Goal: Find specific page/section: Find specific page/section

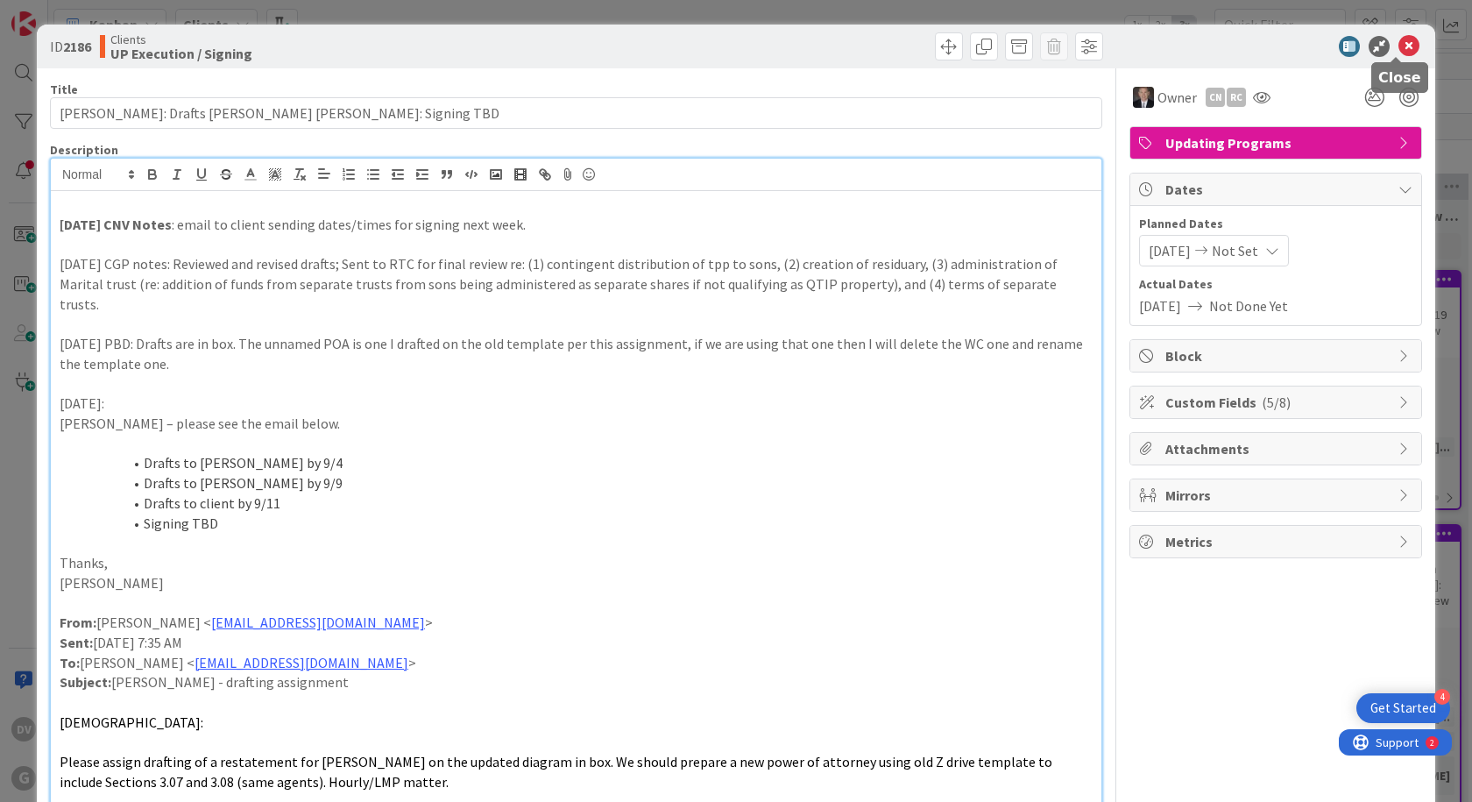
drag, startPoint x: 1393, startPoint y: 47, endPoint x: 1212, endPoint y: 4, distance: 186.4
click at [1399, 47] on icon at bounding box center [1409, 46] width 21 height 21
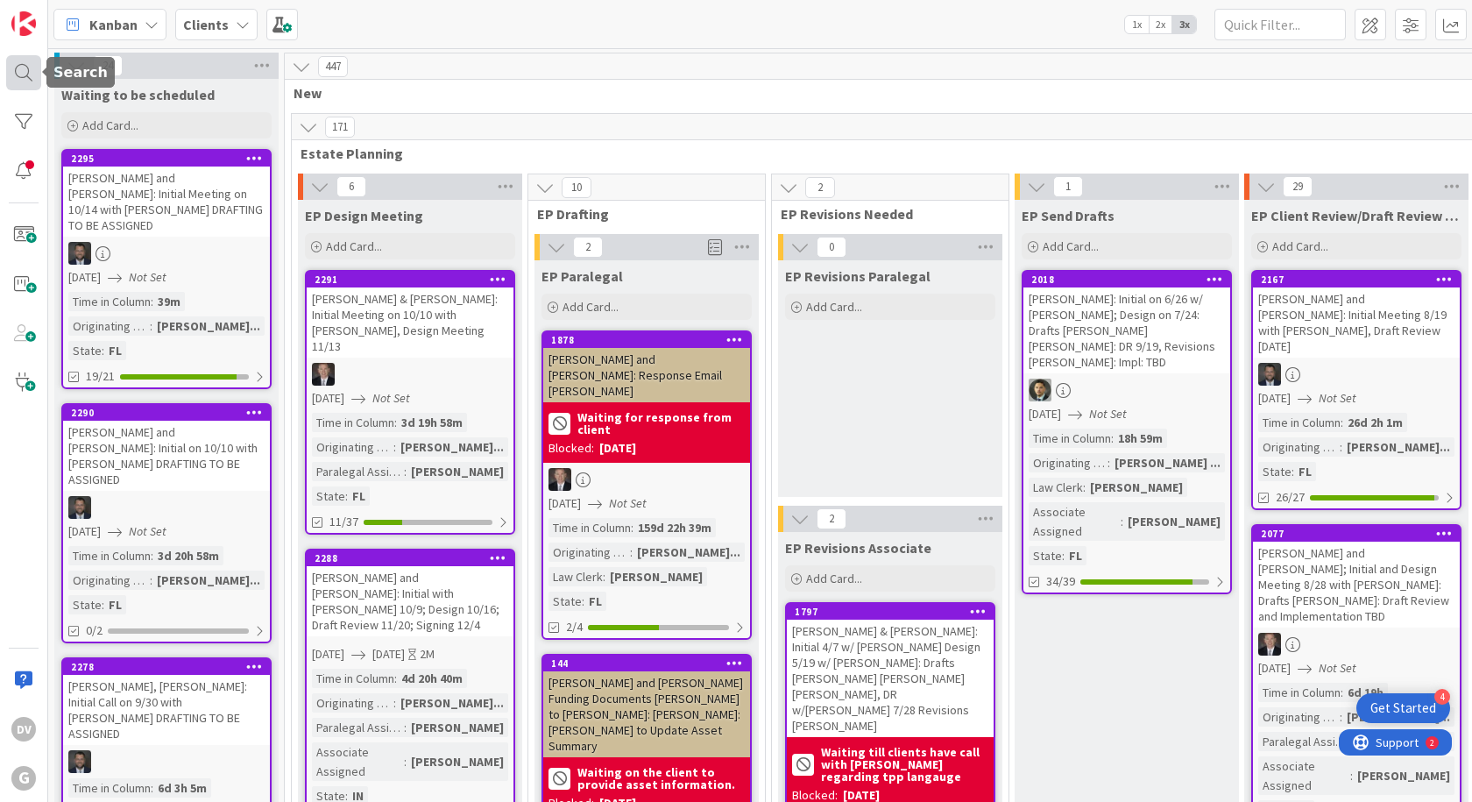
click at [27, 75] on div at bounding box center [23, 72] width 35 height 35
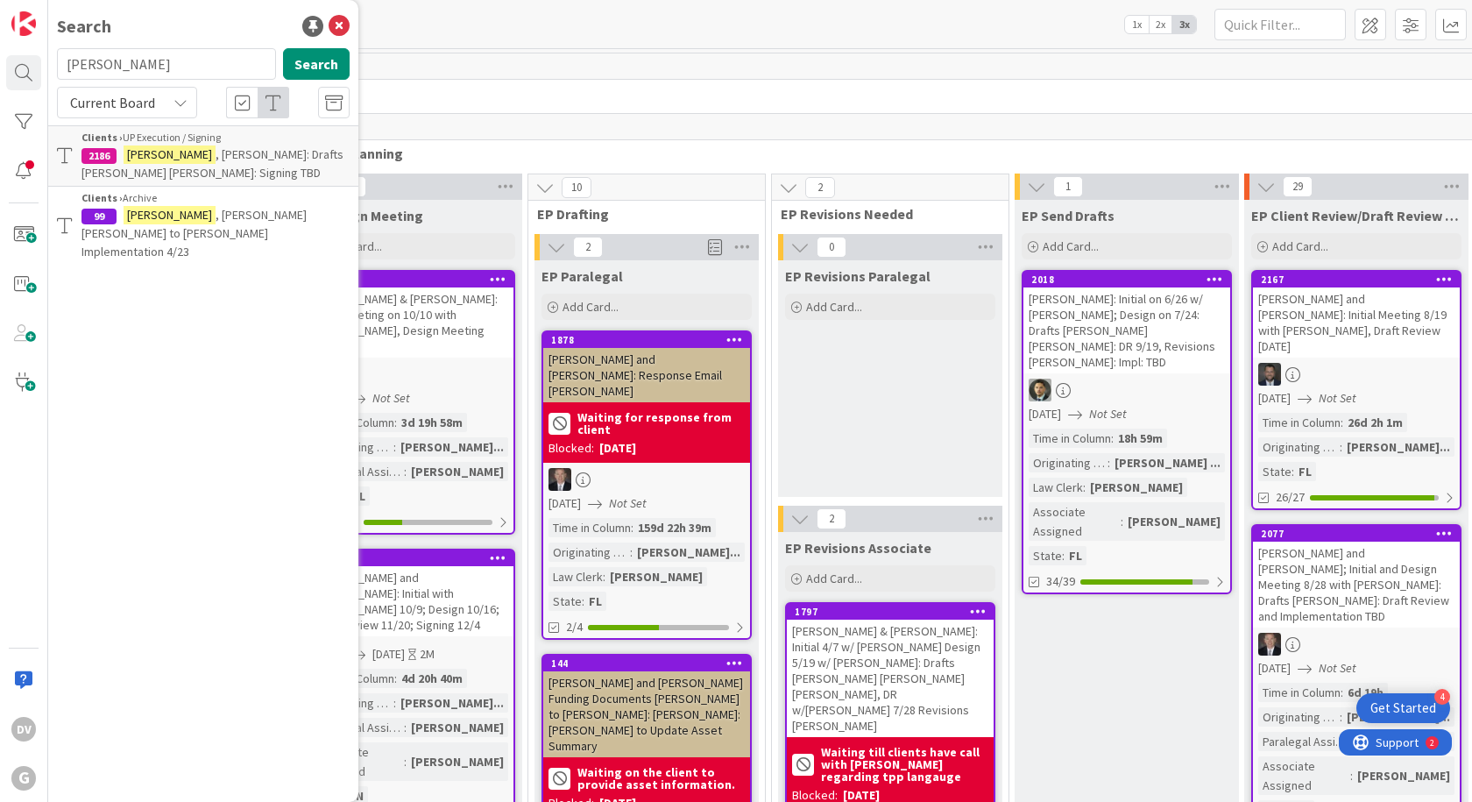
drag, startPoint x: 171, startPoint y: 67, endPoint x: 39, endPoint y: 48, distance: 132.9
click at [39, 48] on div "DV G Search [PERSON_NAME] Search Current Board Clients › UP Execution / Signing…" at bounding box center [24, 401] width 48 height 802
type input "[PERSON_NAME]"
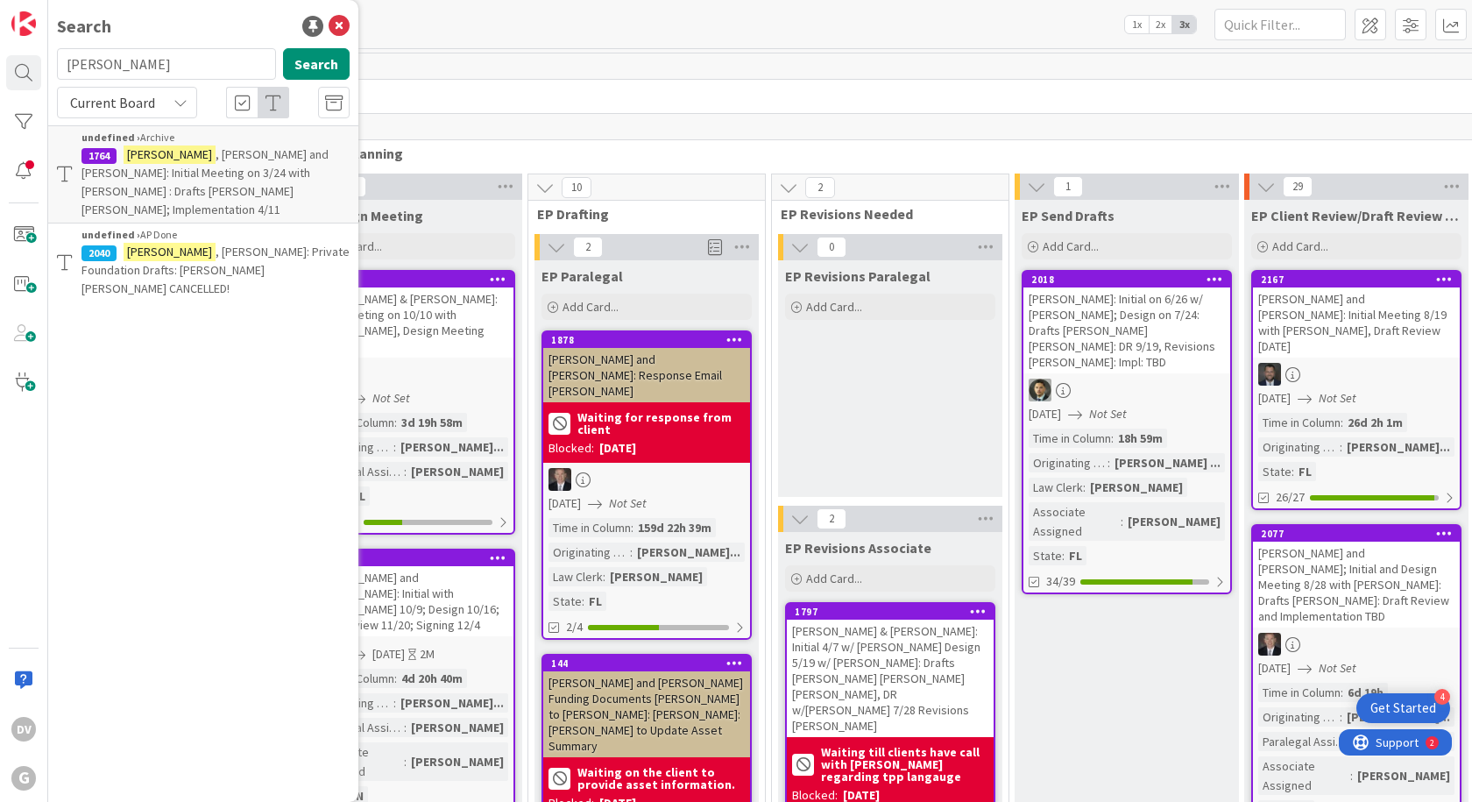
click at [224, 166] on span ", [PERSON_NAME] and [PERSON_NAME]: Initial Meeting on 3/24 with [PERSON_NAME] :…" at bounding box center [204, 181] width 247 height 71
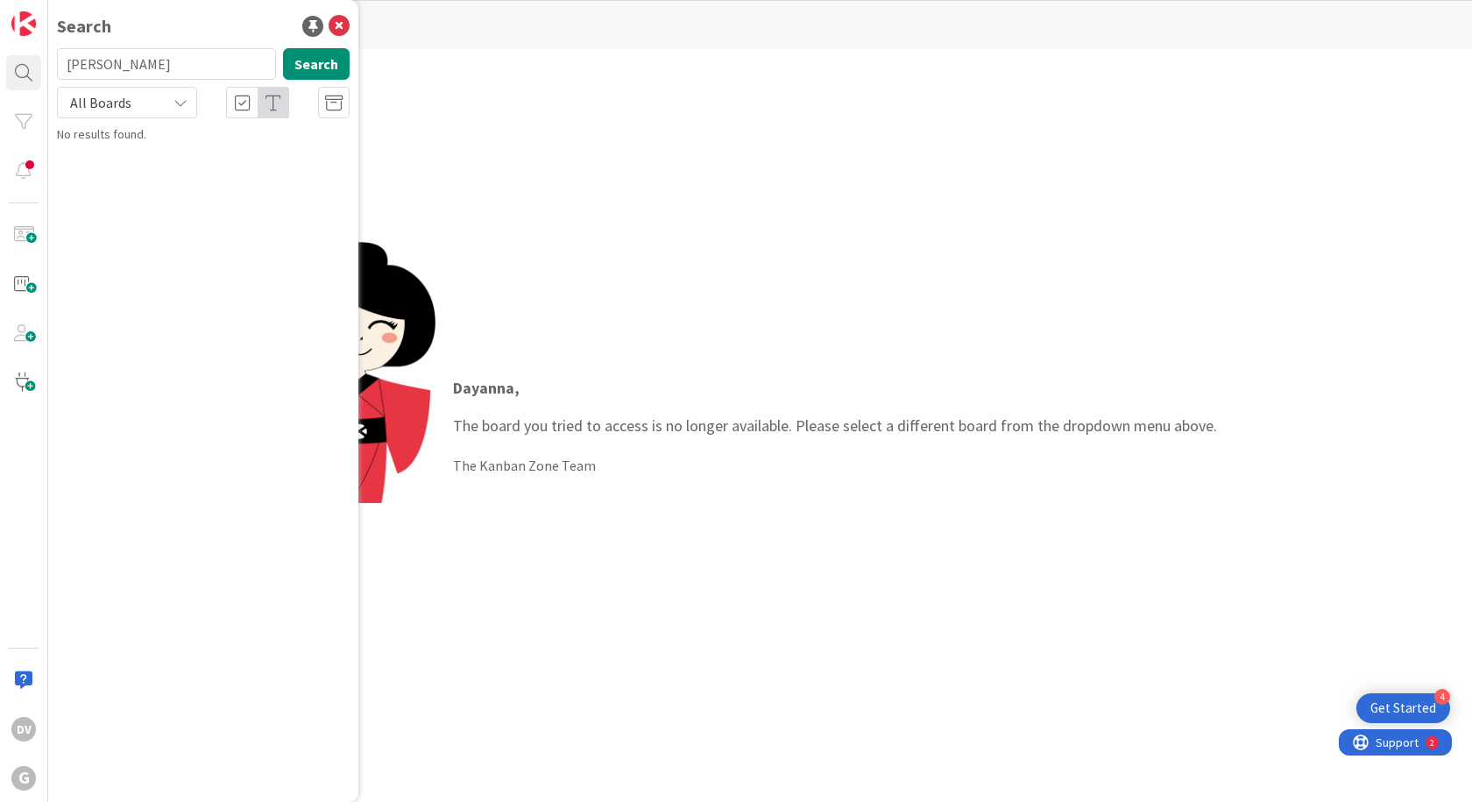
click at [146, 67] on input "[PERSON_NAME]" at bounding box center [166, 64] width 219 height 32
click at [315, 71] on button "Search" at bounding box center [316, 64] width 67 height 32
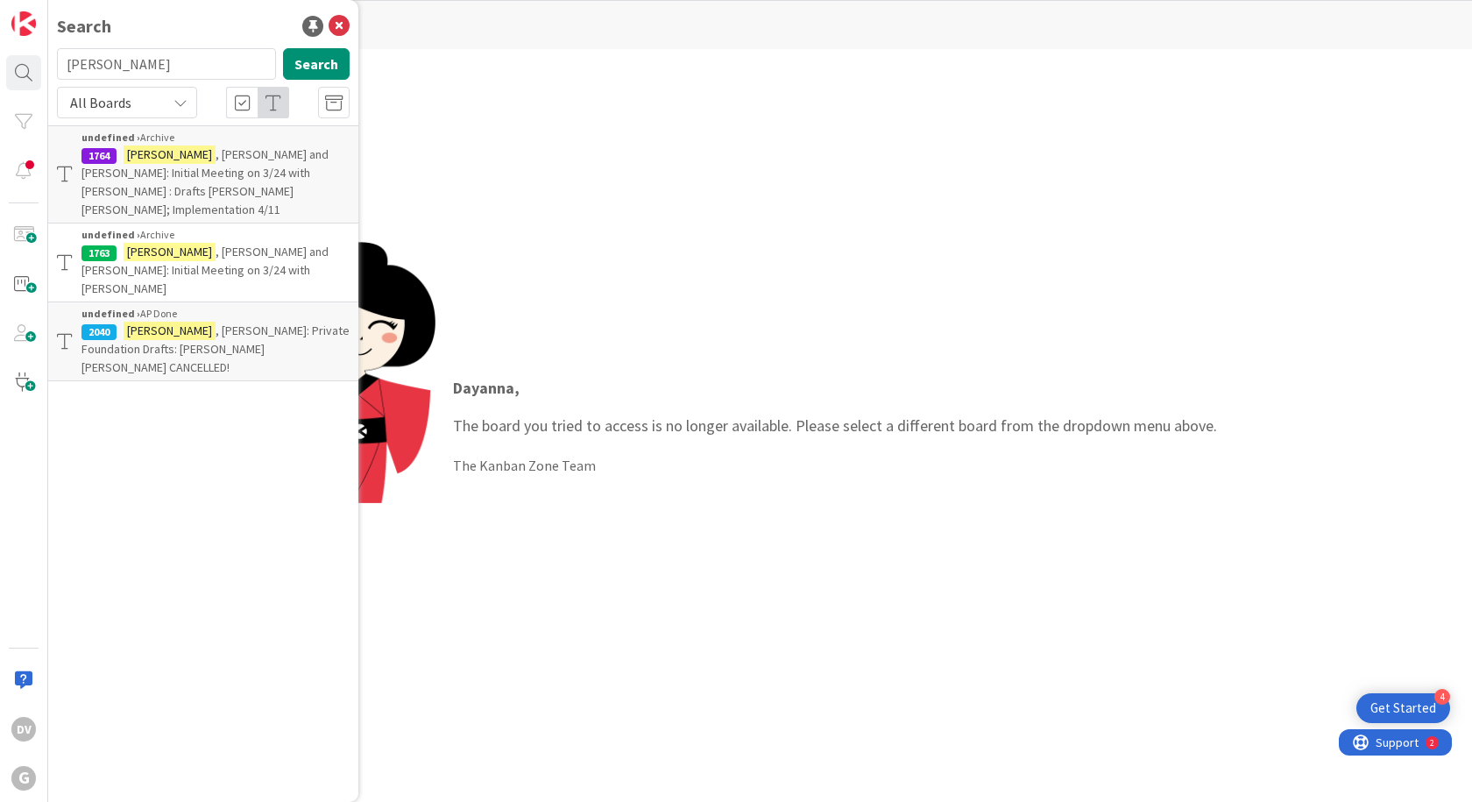
click at [230, 322] on span ", [PERSON_NAME]: Private Foundation Drafts: [PERSON_NAME] [PERSON_NAME] CANCELL…" at bounding box center [215, 348] width 268 height 53
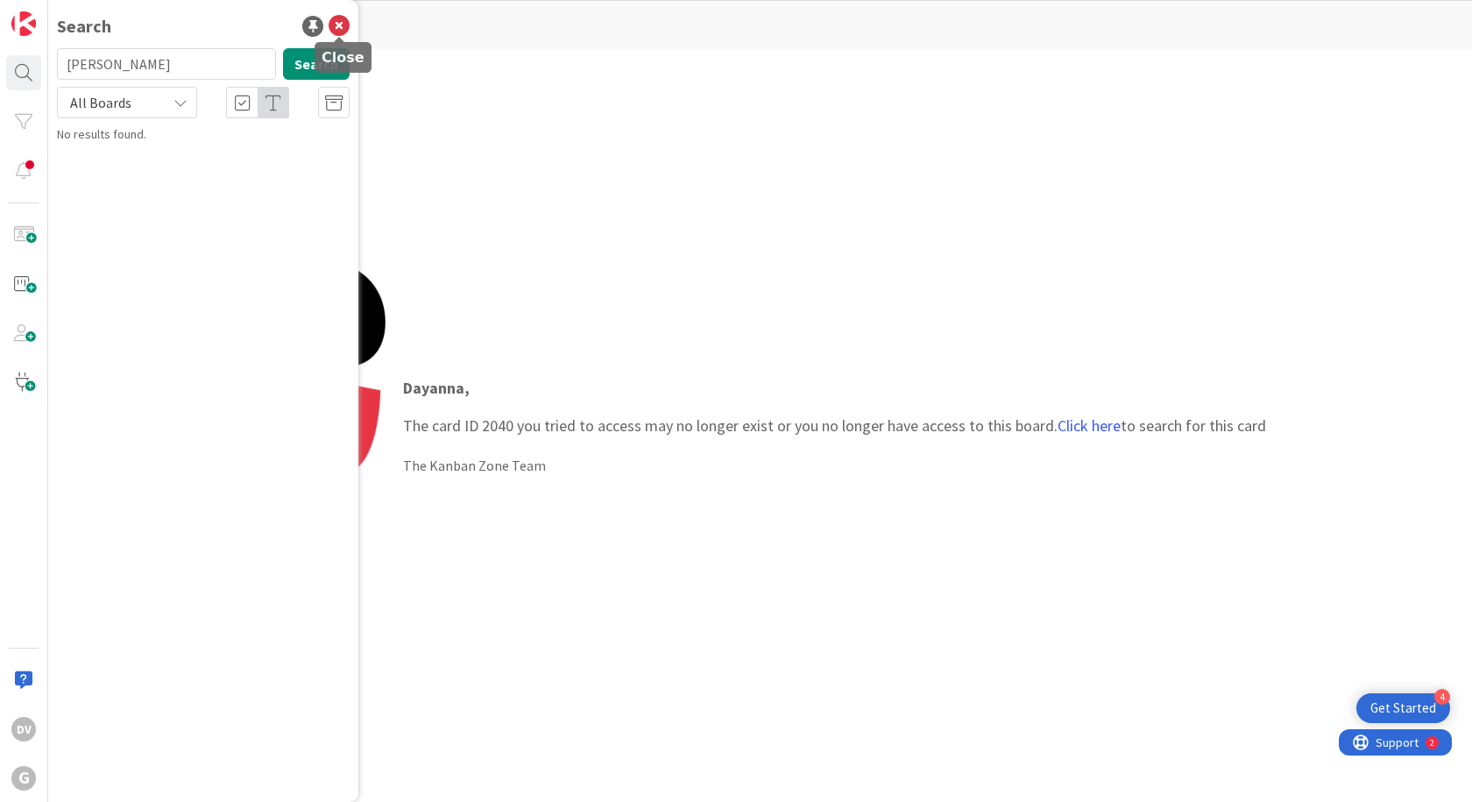
click at [340, 21] on icon at bounding box center [339, 26] width 21 height 21
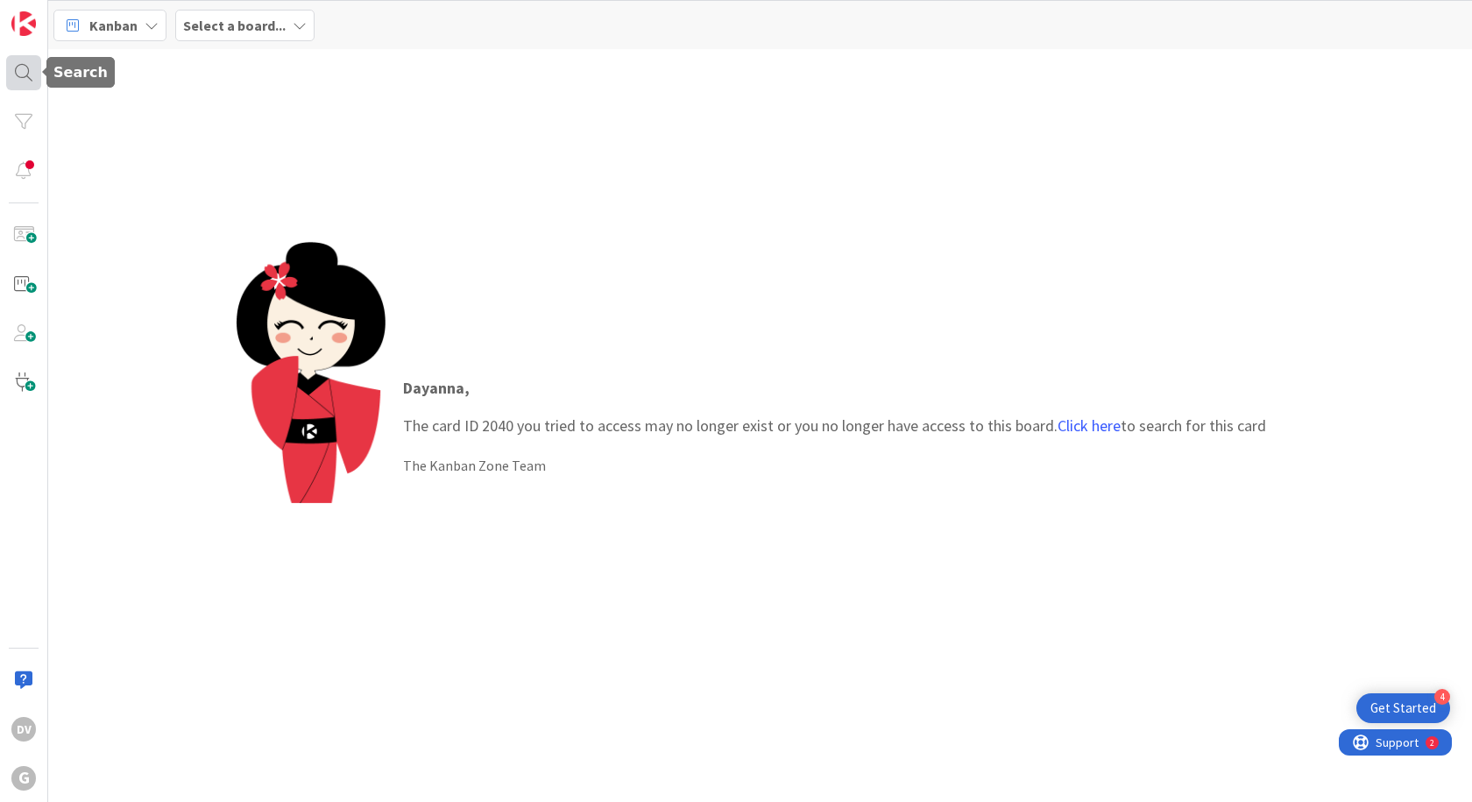
click at [30, 76] on div at bounding box center [23, 72] width 35 height 35
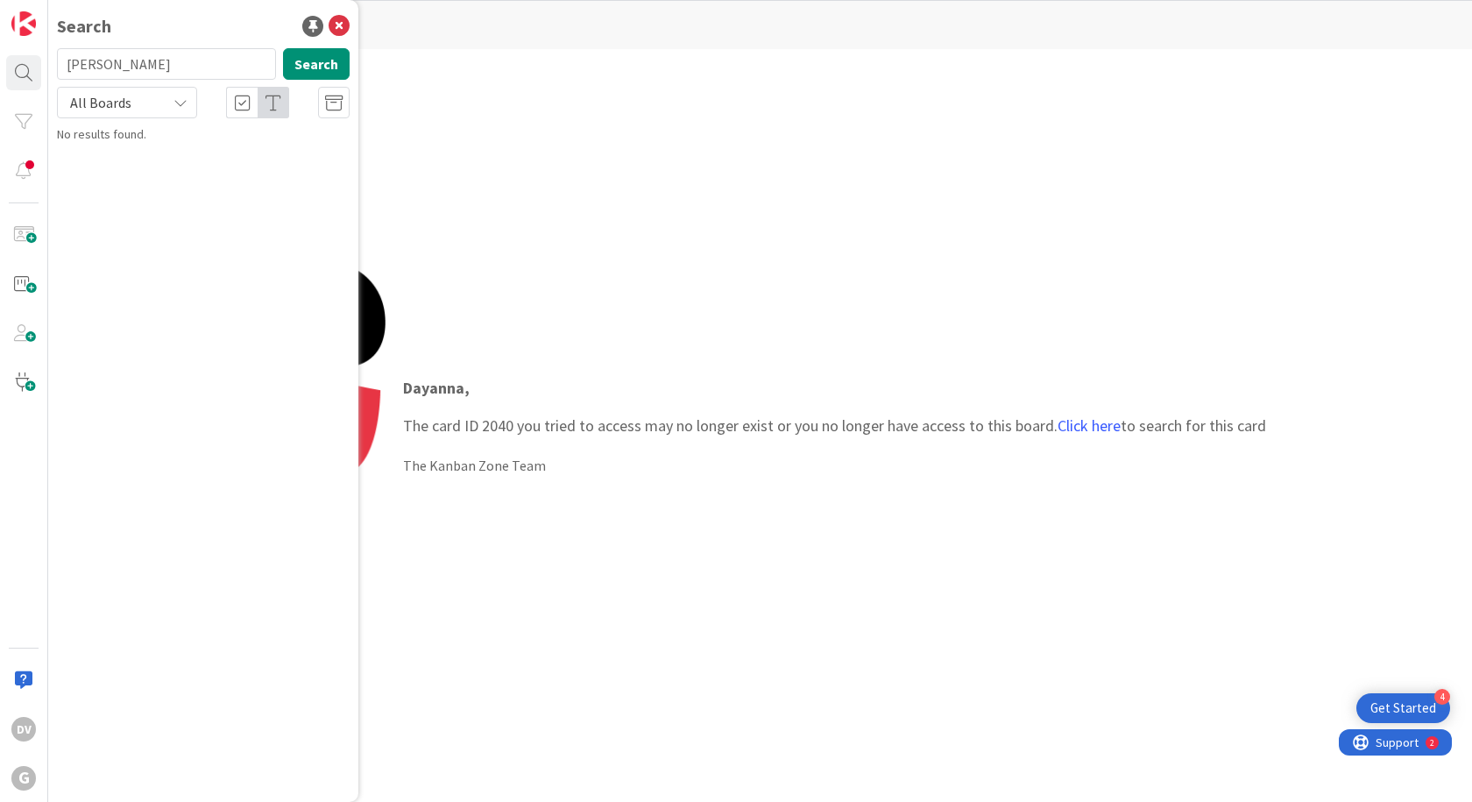
click at [210, 60] on input "[PERSON_NAME]" at bounding box center [166, 64] width 219 height 32
type input "p"
type input "[PERSON_NAME]"
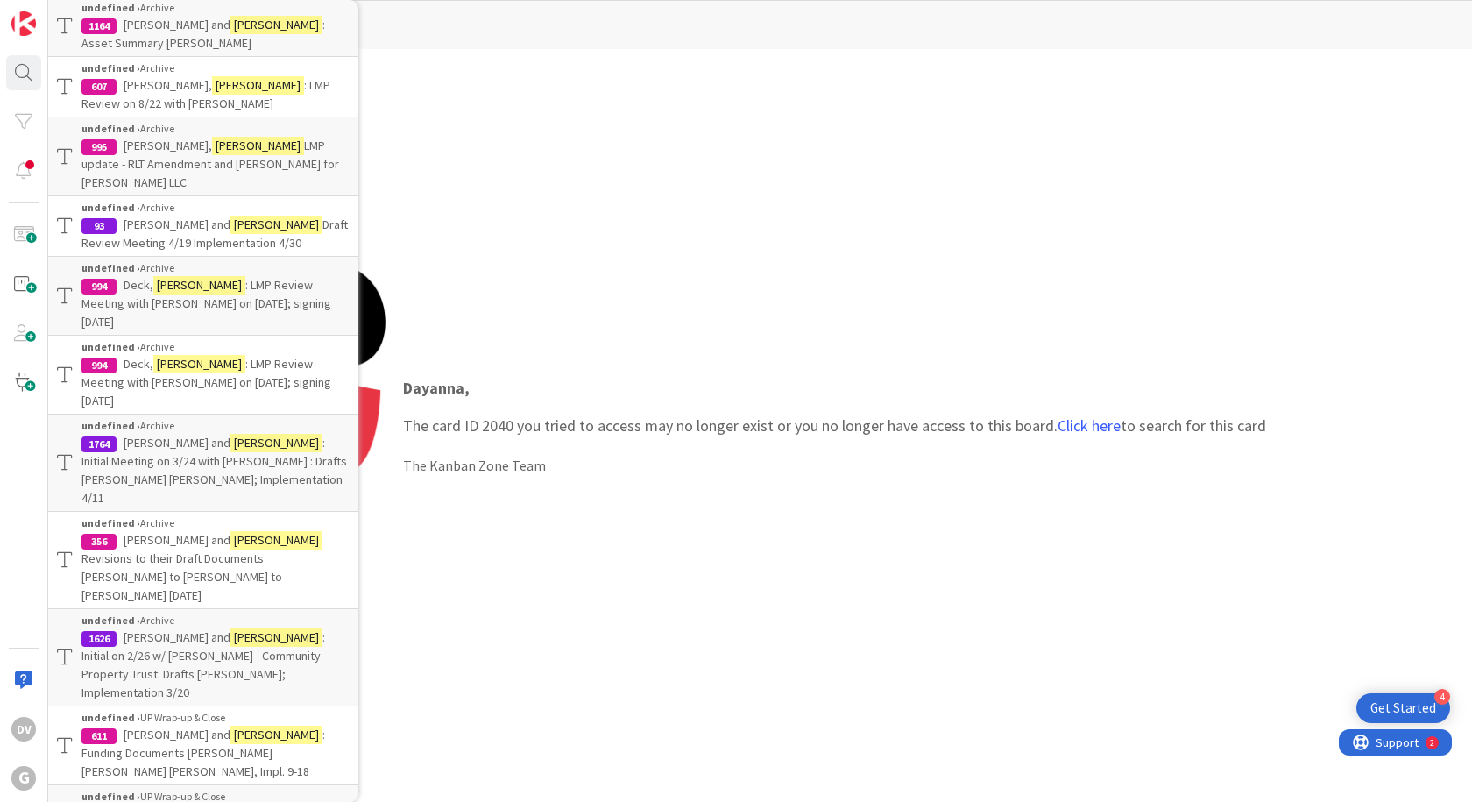
scroll to position [438, 0]
